Goal: Find specific page/section: Find specific page/section

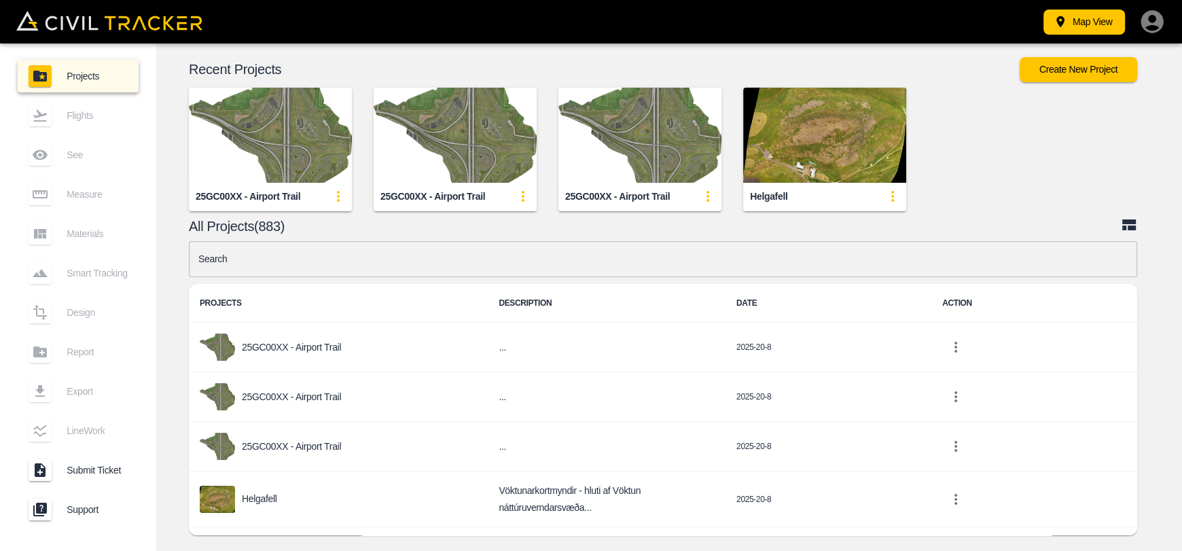
click at [461, 255] on input "text" at bounding box center [663, 259] width 948 height 36
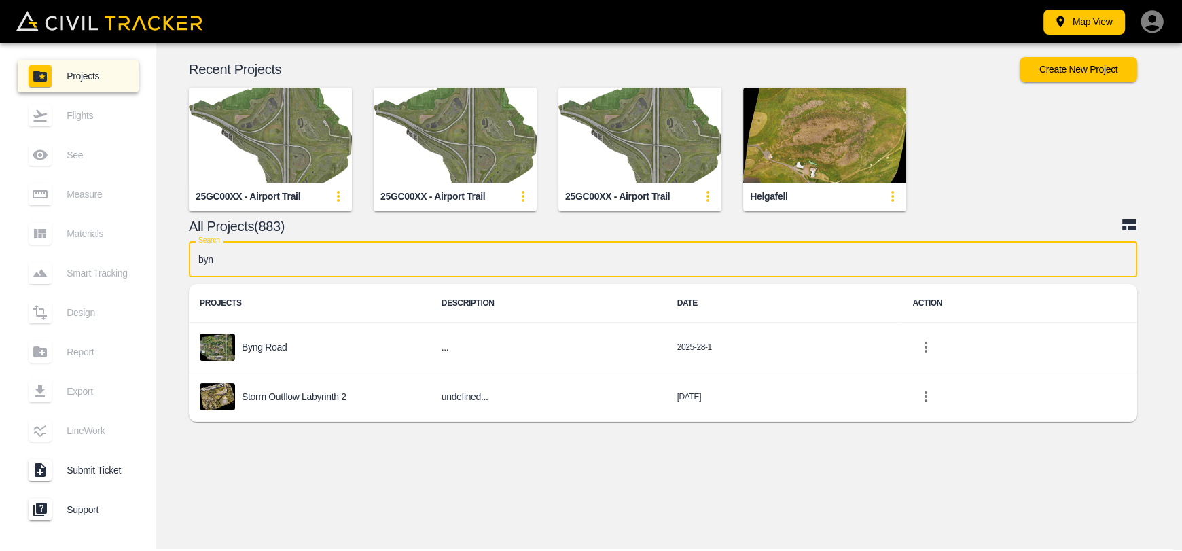
type input "byng"
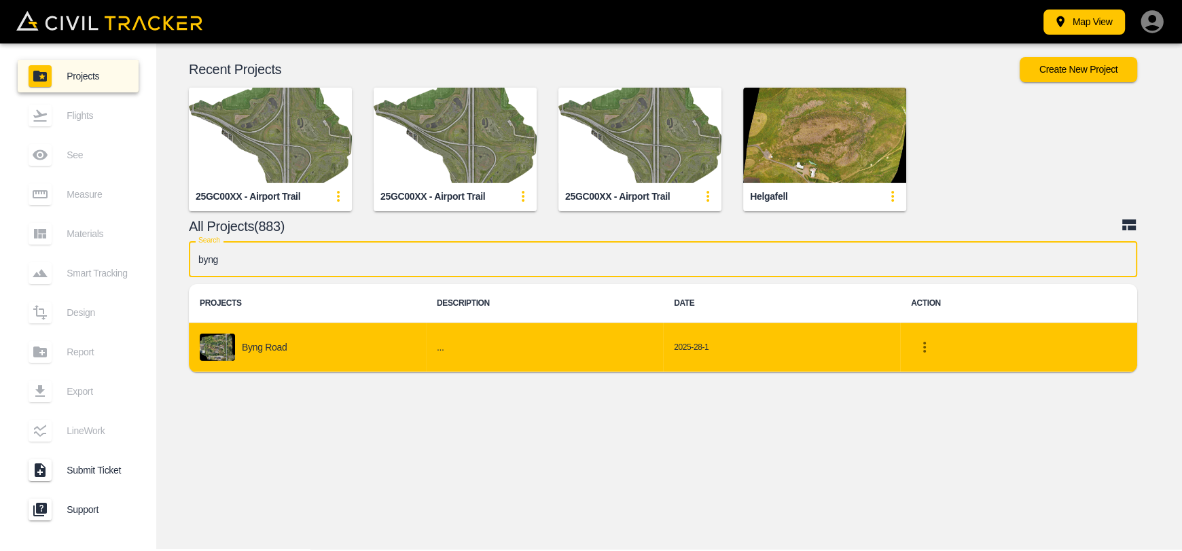
click at [280, 336] on div "Byng Road" at bounding box center [307, 346] width 215 height 27
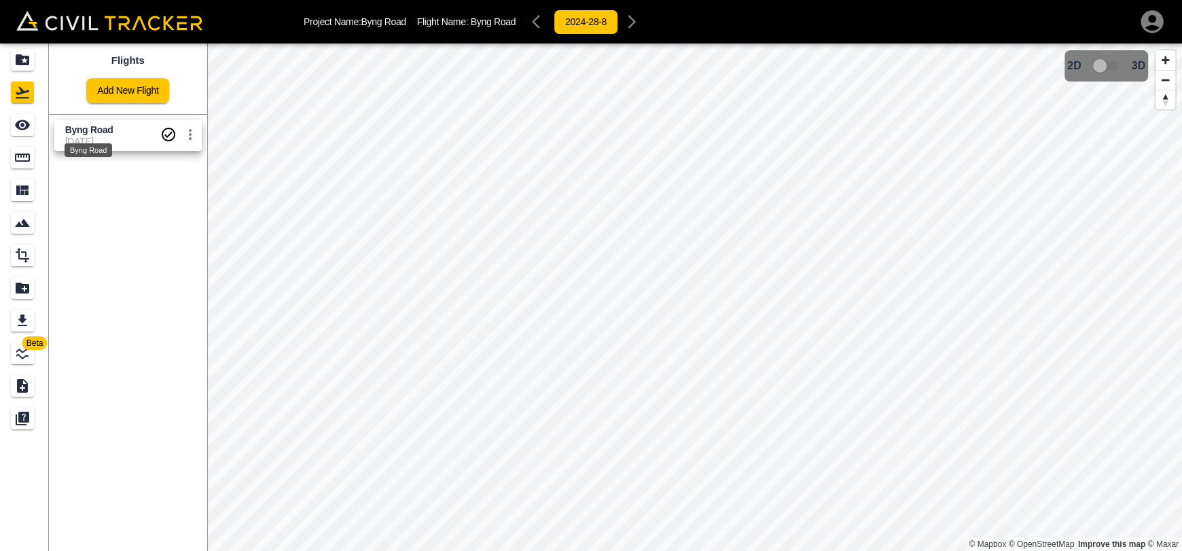
click at [103, 128] on span "Byng Road" at bounding box center [89, 129] width 48 height 11
click at [21, 123] on icon "See" at bounding box center [22, 125] width 15 height 10
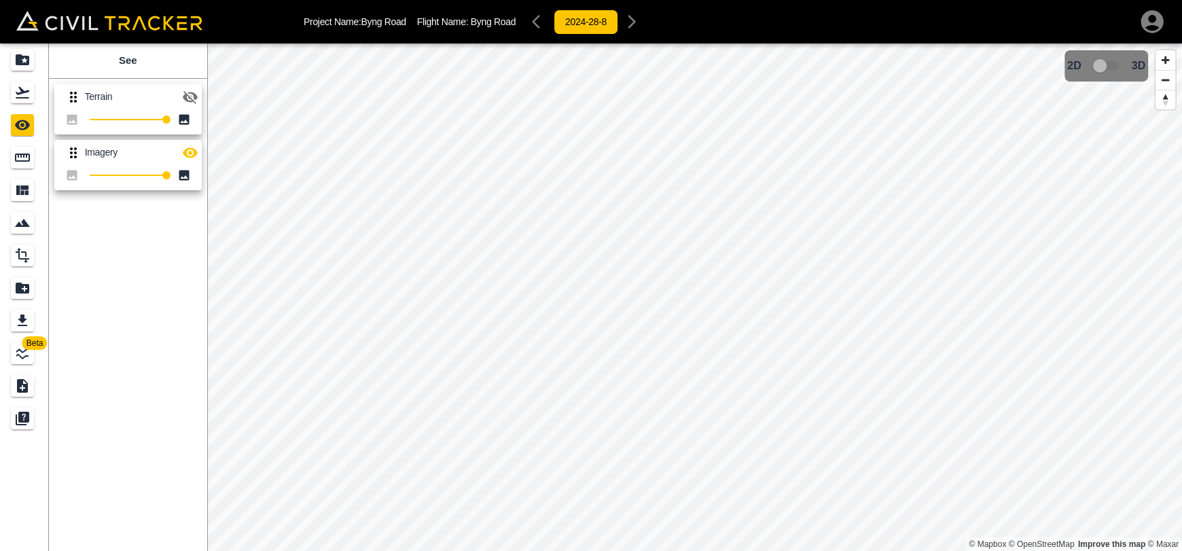
click at [185, 94] on icon "button" at bounding box center [190, 97] width 15 height 13
click at [185, 94] on icon "button" at bounding box center [190, 97] width 15 height 10
click at [33, 157] on div "Measure" at bounding box center [22, 158] width 23 height 22
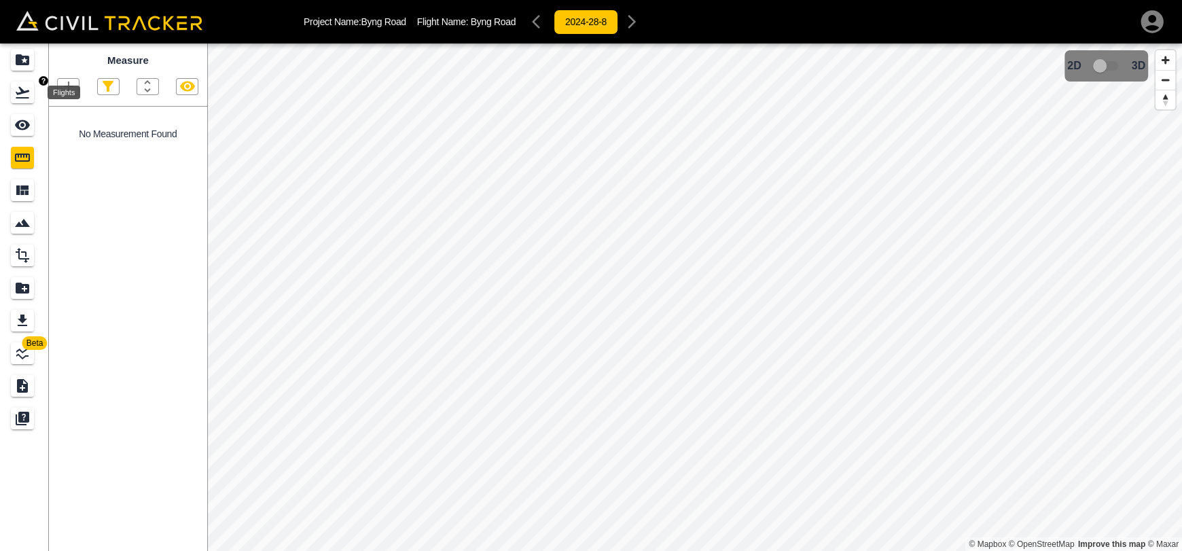
click at [33, 92] on div "Flights" at bounding box center [22, 92] width 23 height 22
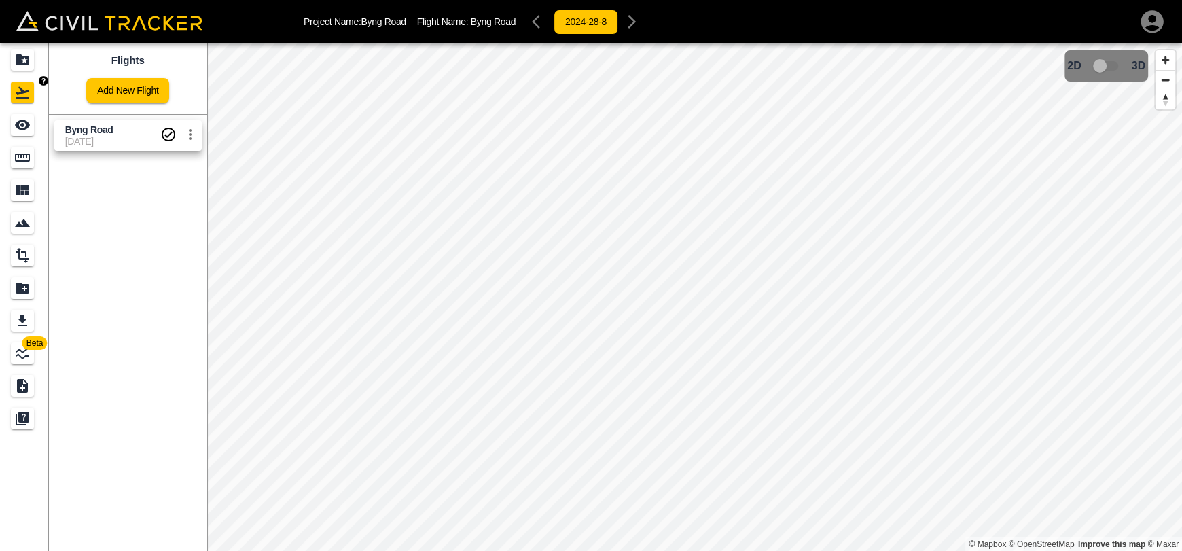
click at [29, 60] on icon "Projects" at bounding box center [22, 60] width 16 height 16
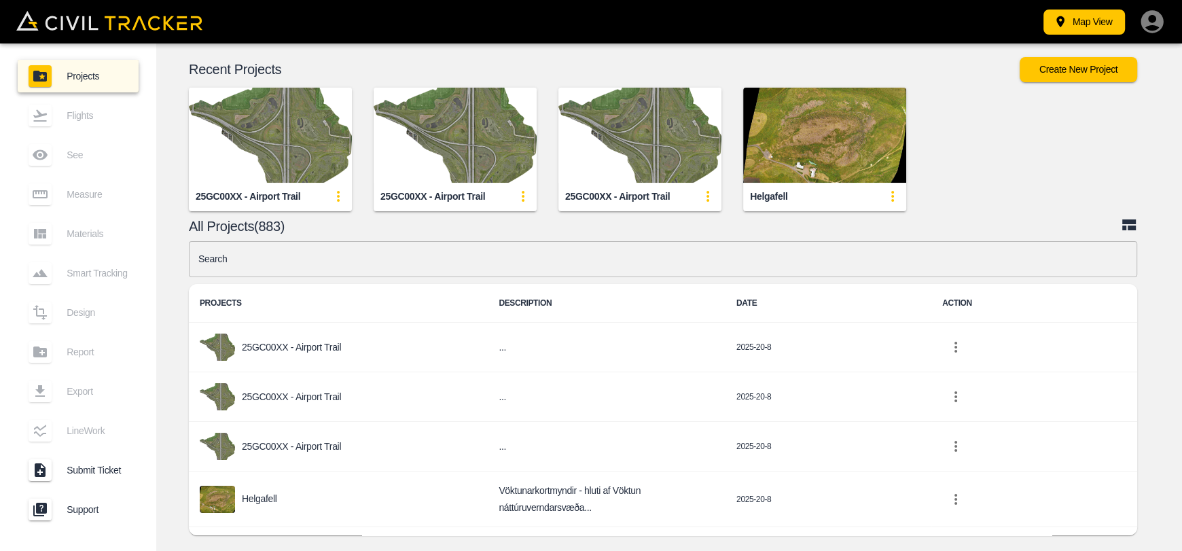
click at [20, 51] on div "Projects Flights See Measure Materials Smart Tracking Design Report Export Line…" at bounding box center [78, 295] width 156 height 505
click at [355, 272] on input "text" at bounding box center [663, 259] width 948 height 36
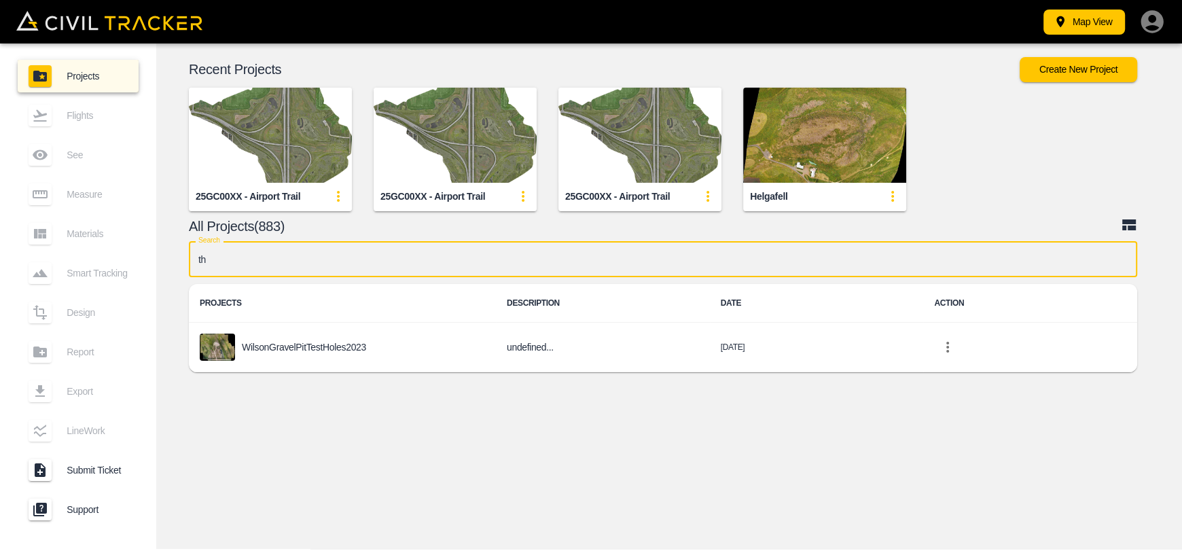
type input "t"
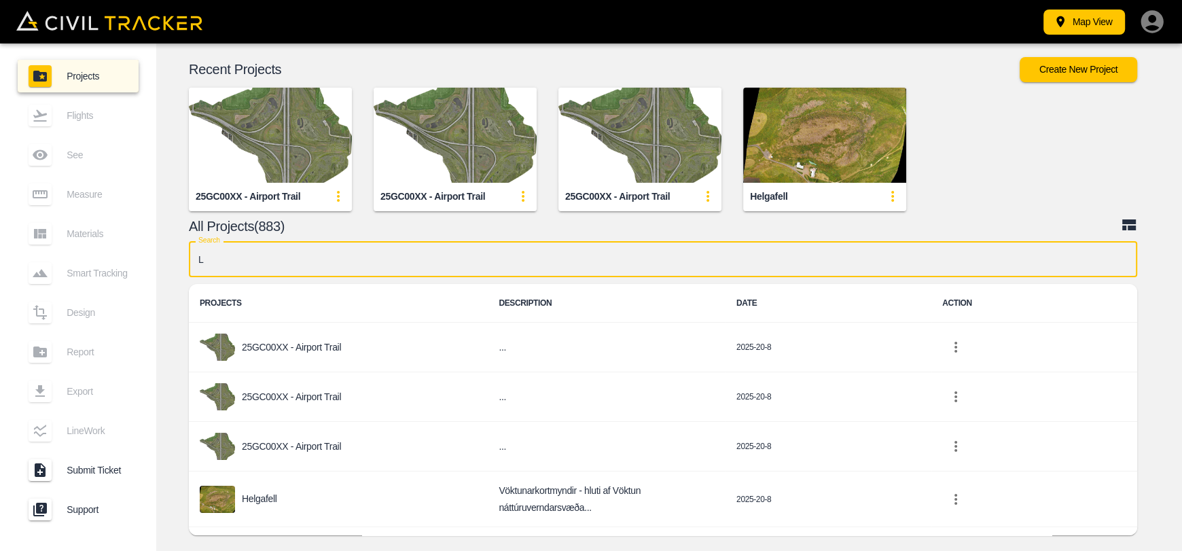
type input "L"
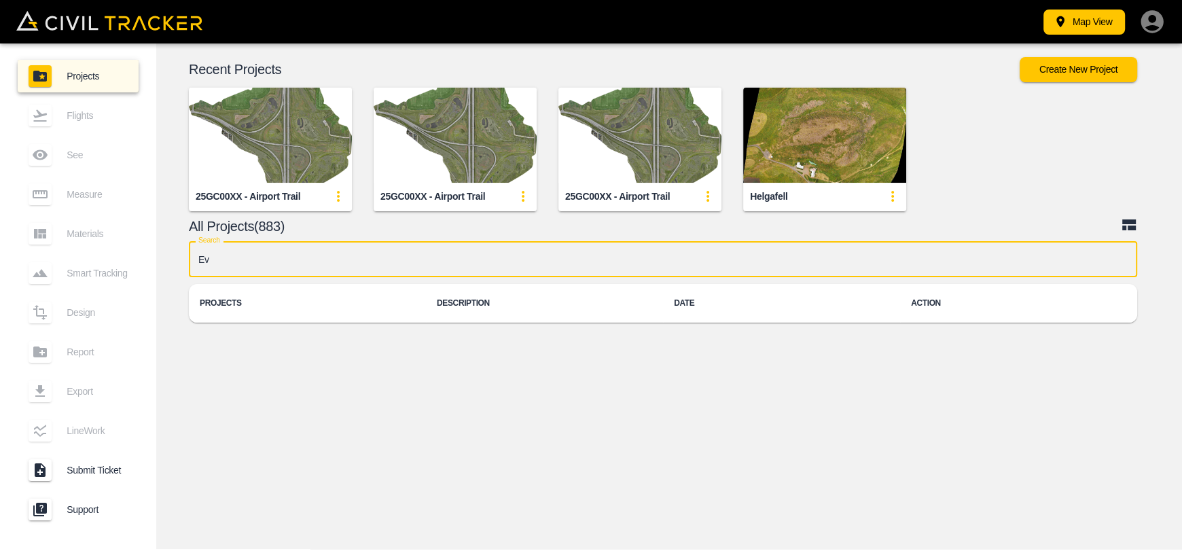
type input "E"
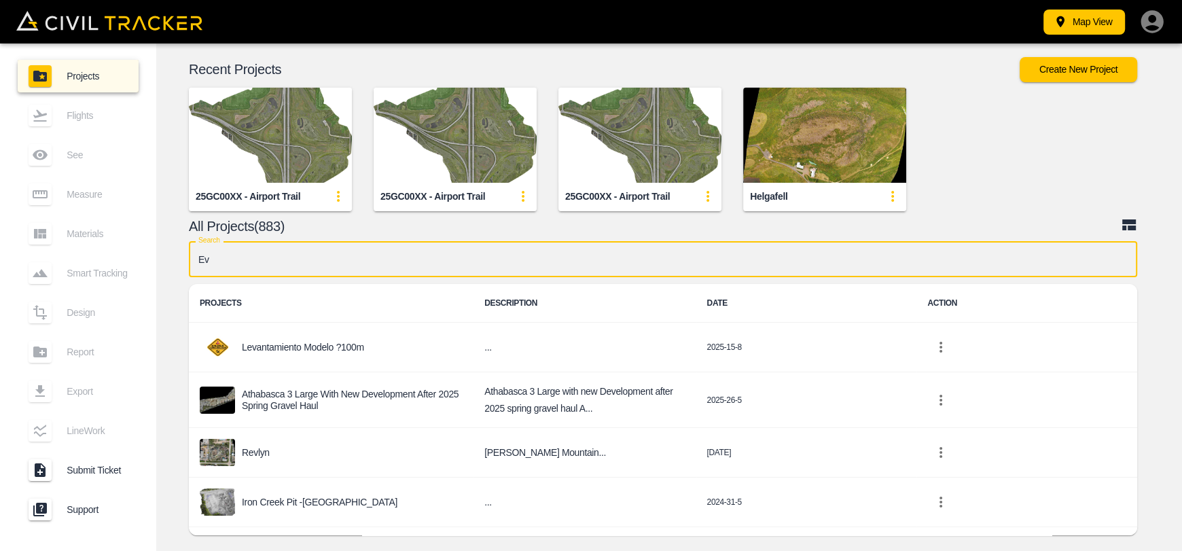
type input "E"
